Goal: Task Accomplishment & Management: Manage account settings

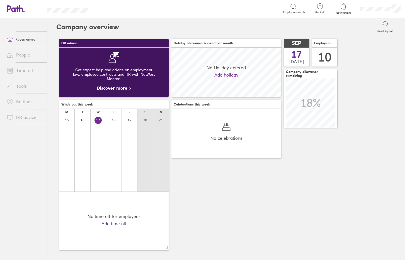
scroll to position [50, 110]
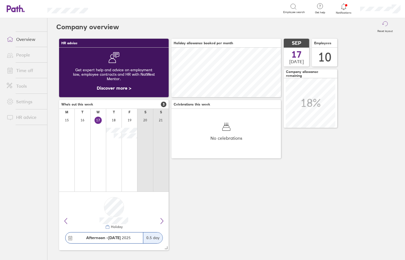
click at [30, 68] on link "Time off" at bounding box center [24, 70] width 45 height 11
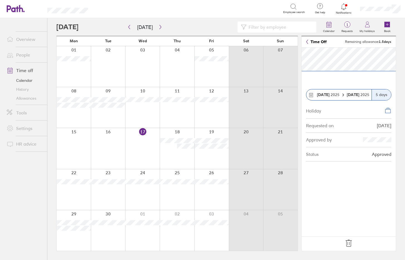
click at [347, 243] on icon at bounding box center [348, 243] width 9 height 9
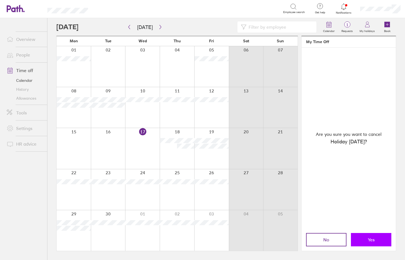
click at [376, 239] on button "Yes" at bounding box center [371, 239] width 40 height 13
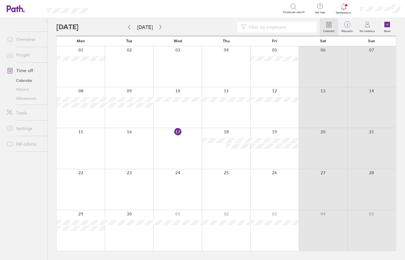
click at [184, 184] on div at bounding box center [177, 189] width 49 height 41
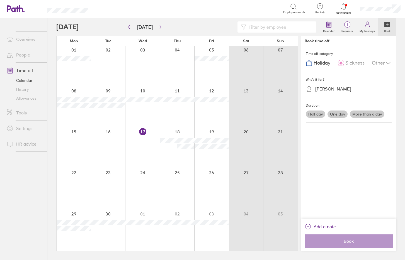
click at [147, 182] on div at bounding box center [142, 189] width 35 height 41
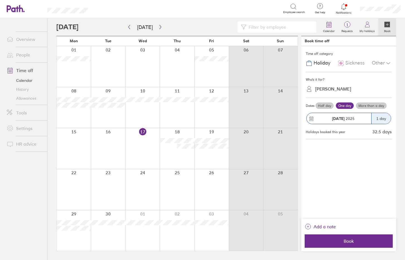
click at [145, 179] on div at bounding box center [142, 189] width 35 height 41
click at [369, 107] on label "More than a day" at bounding box center [371, 106] width 31 height 7
click at [0, 0] on input "More than a day" at bounding box center [0, 0] width 0 height 0
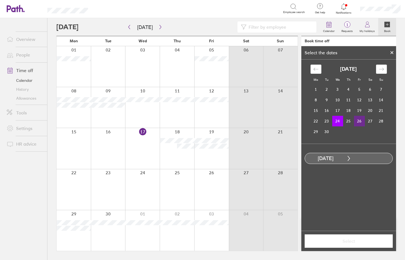
click at [360, 121] on td "26" at bounding box center [359, 121] width 11 height 11
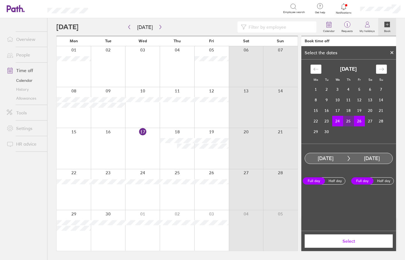
click at [365, 243] on span "Select" at bounding box center [349, 241] width 80 height 5
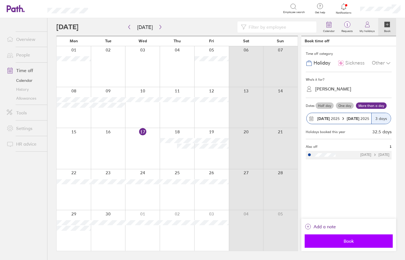
click at [365, 243] on span "Book" at bounding box center [349, 241] width 80 height 5
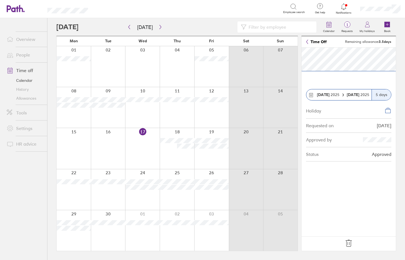
click at [347, 246] on icon at bounding box center [348, 243] width 9 height 9
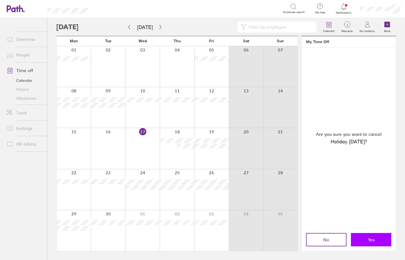
click at [371, 244] on button "Yes" at bounding box center [371, 239] width 40 height 13
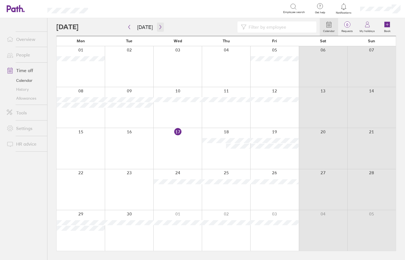
click at [159, 26] on icon "button" at bounding box center [160, 27] width 4 height 4
click at [286, 143] on div at bounding box center [274, 148] width 49 height 41
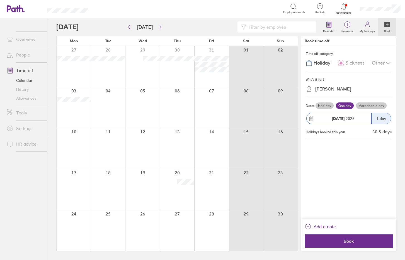
click at [221, 141] on div at bounding box center [211, 148] width 35 height 41
click at [29, 57] on link "People" at bounding box center [24, 54] width 45 height 11
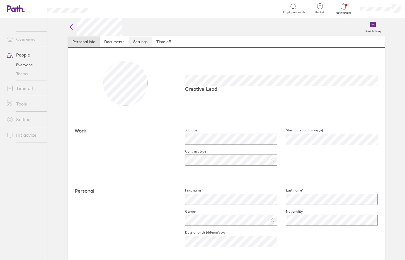
click at [147, 42] on link "Settings" at bounding box center [140, 41] width 23 height 11
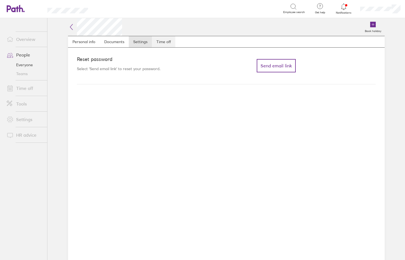
click at [157, 42] on link "Time off" at bounding box center [163, 41] width 23 height 11
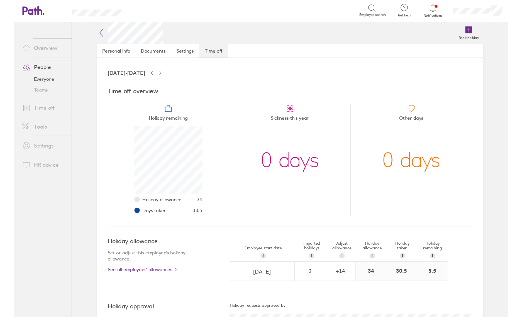
scroll to position [56, 56]
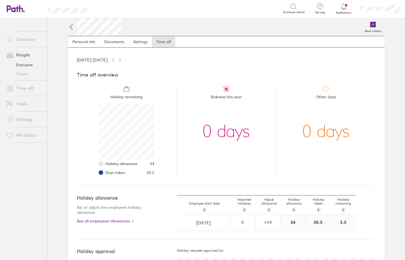
click at [28, 88] on link "Time off" at bounding box center [24, 88] width 45 height 11
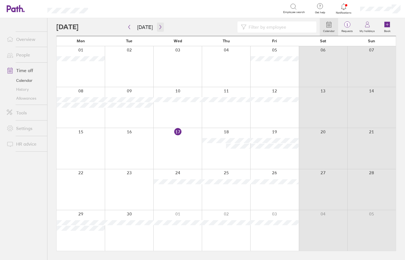
click at [159, 28] on icon "button" at bounding box center [160, 27] width 4 height 4
click at [159, 27] on icon "button" at bounding box center [160, 27] width 2 height 4
click at [285, 147] on div at bounding box center [274, 148] width 49 height 41
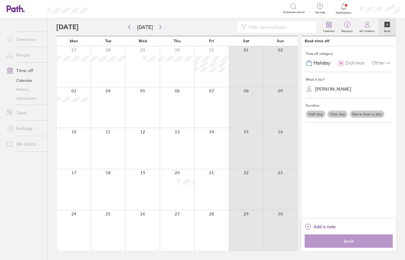
click at [205, 142] on div at bounding box center [211, 148] width 35 height 41
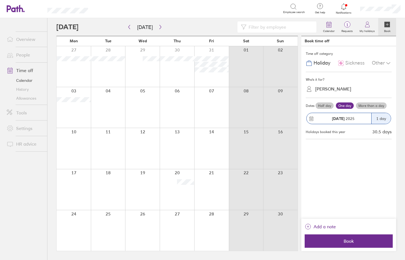
click at [325, 105] on label "Half day" at bounding box center [325, 106] width 18 height 7
click at [0, 0] on input "Half day" at bounding box center [0, 0] width 0 height 0
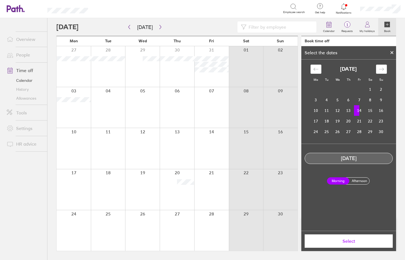
click at [359, 180] on label "Afternoon" at bounding box center [359, 181] width 22 height 7
click at [0, 0] on input "Afternoon" at bounding box center [0, 0] width 0 height 0
click at [362, 241] on span "Select" at bounding box center [349, 241] width 80 height 5
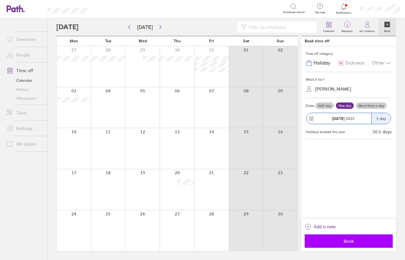
click at [368, 239] on span "Book" at bounding box center [349, 241] width 80 height 5
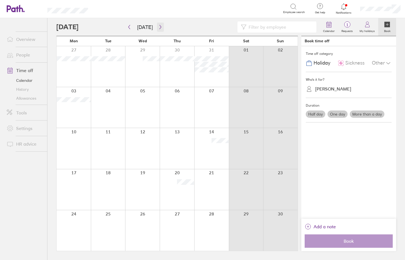
click at [159, 26] on icon "button" at bounding box center [160, 27] width 2 height 4
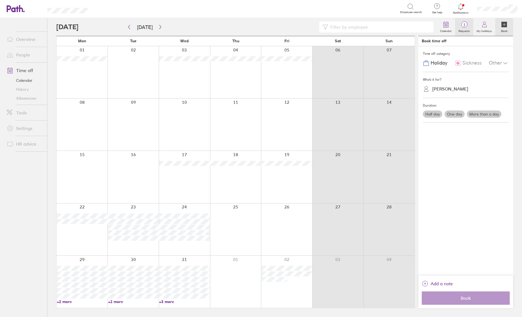
click at [405, 28] on label "Requests" at bounding box center [464, 30] width 18 height 5
